Goal: Check status

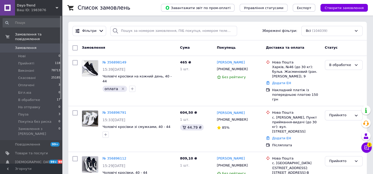
click at [31, 46] on span "Замовлення" at bounding box center [25, 48] width 21 height 5
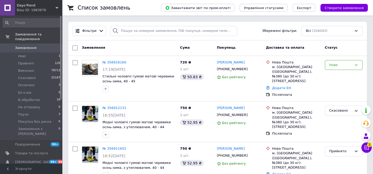
click at [49, 46] on span "0" at bounding box center [55, 48] width 14 height 5
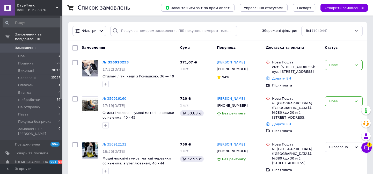
click at [28, 8] on div "Ваш ID: 1983876" at bounding box center [39, 10] width 45 height 5
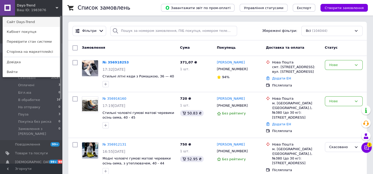
click at [39, 20] on link "Сайт Days-Trend" at bounding box center [31, 22] width 57 height 10
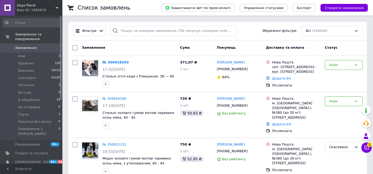
click at [37, 46] on span "Замовлення" at bounding box center [31, 48] width 33 height 5
